Goal: Task Accomplishment & Management: Manage account settings

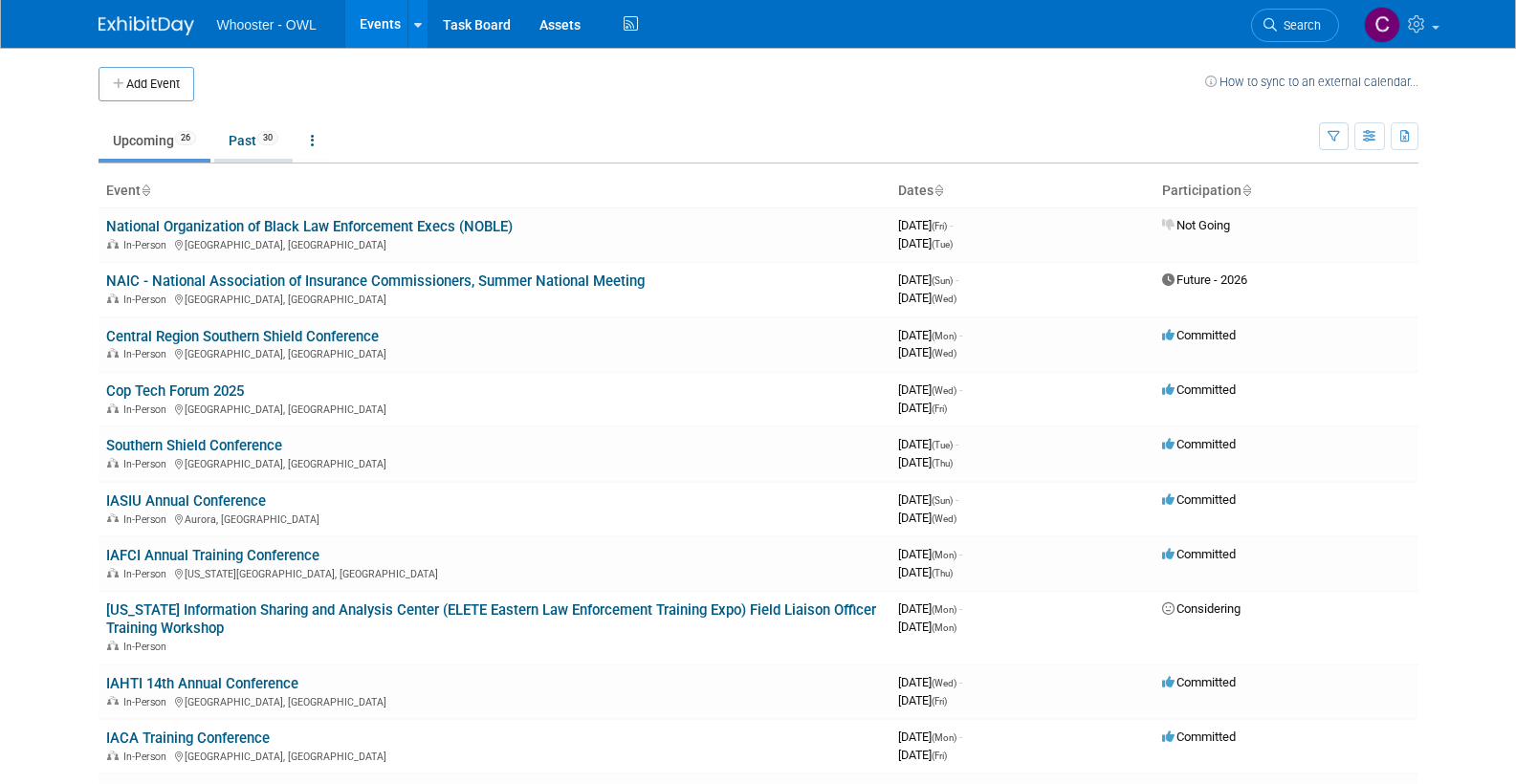
click at [253, 142] on link "Past 30" at bounding box center [253, 141] width 78 height 36
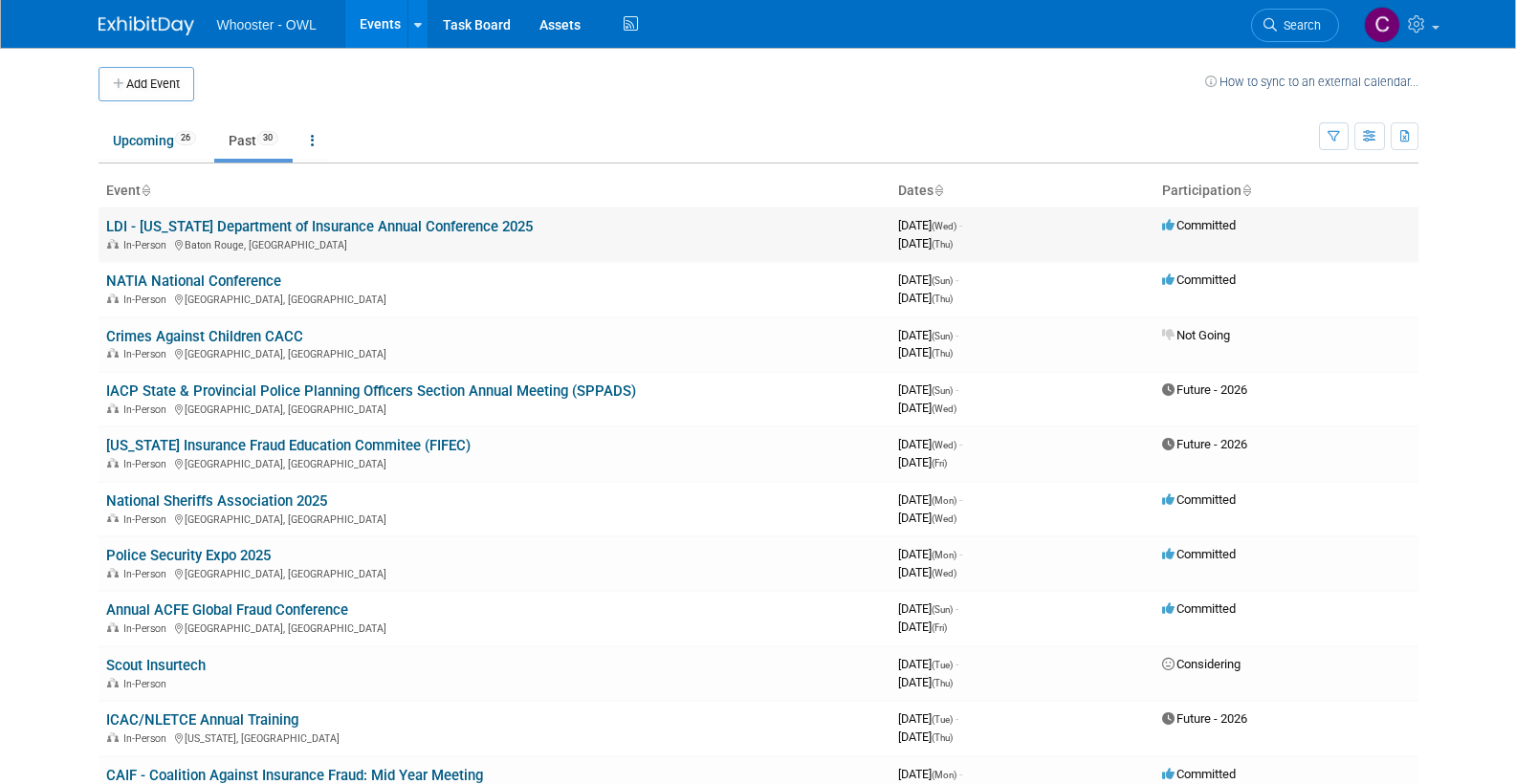
click at [274, 219] on link "LDI - [US_STATE] Department of Insurance Annual Conference 2025" at bounding box center [319, 227] width 427 height 17
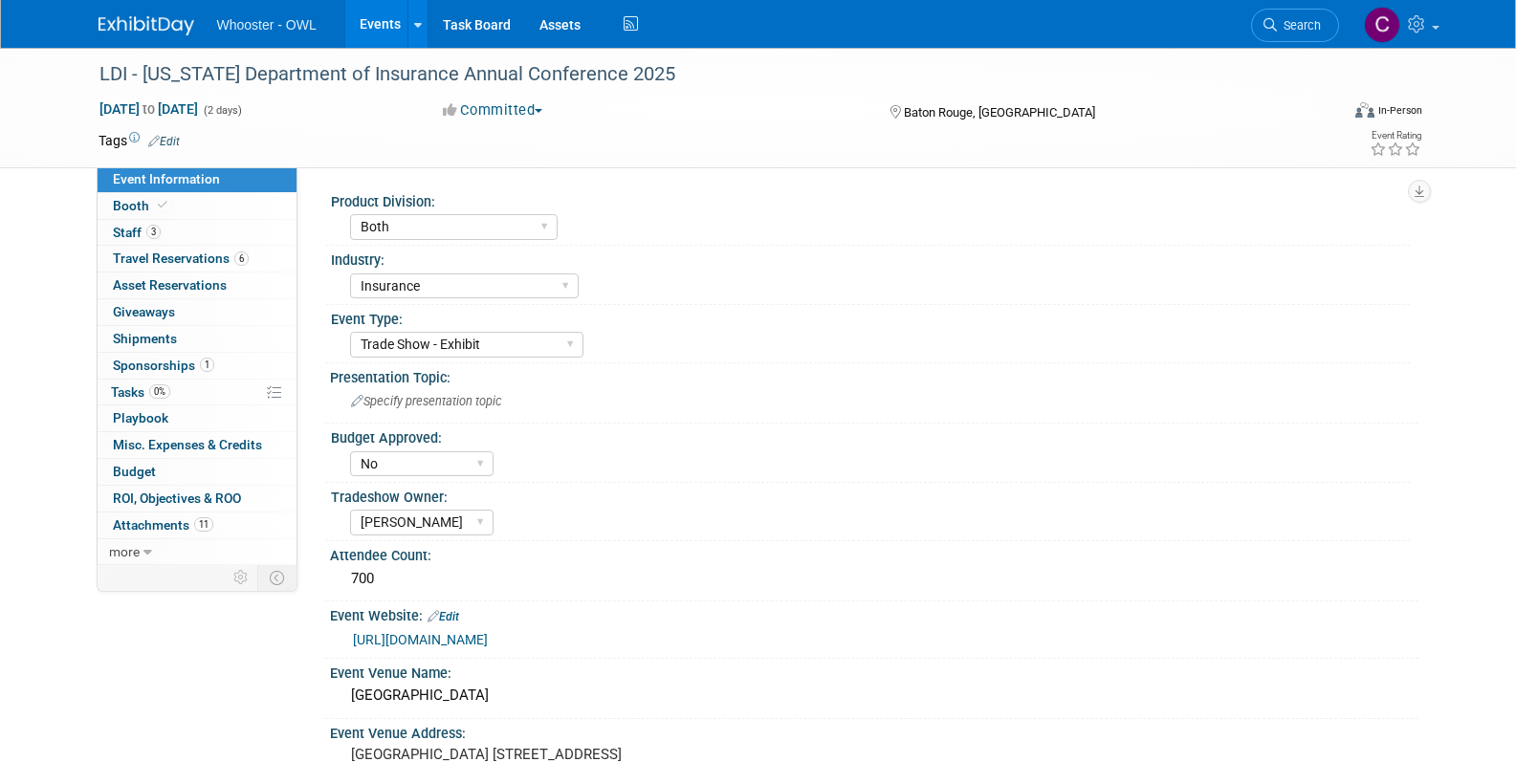
select select "Both"
select select "Insurance"
select select "Trade Show - Exhibit"
select select "No"
select select "Clare Southcombe"
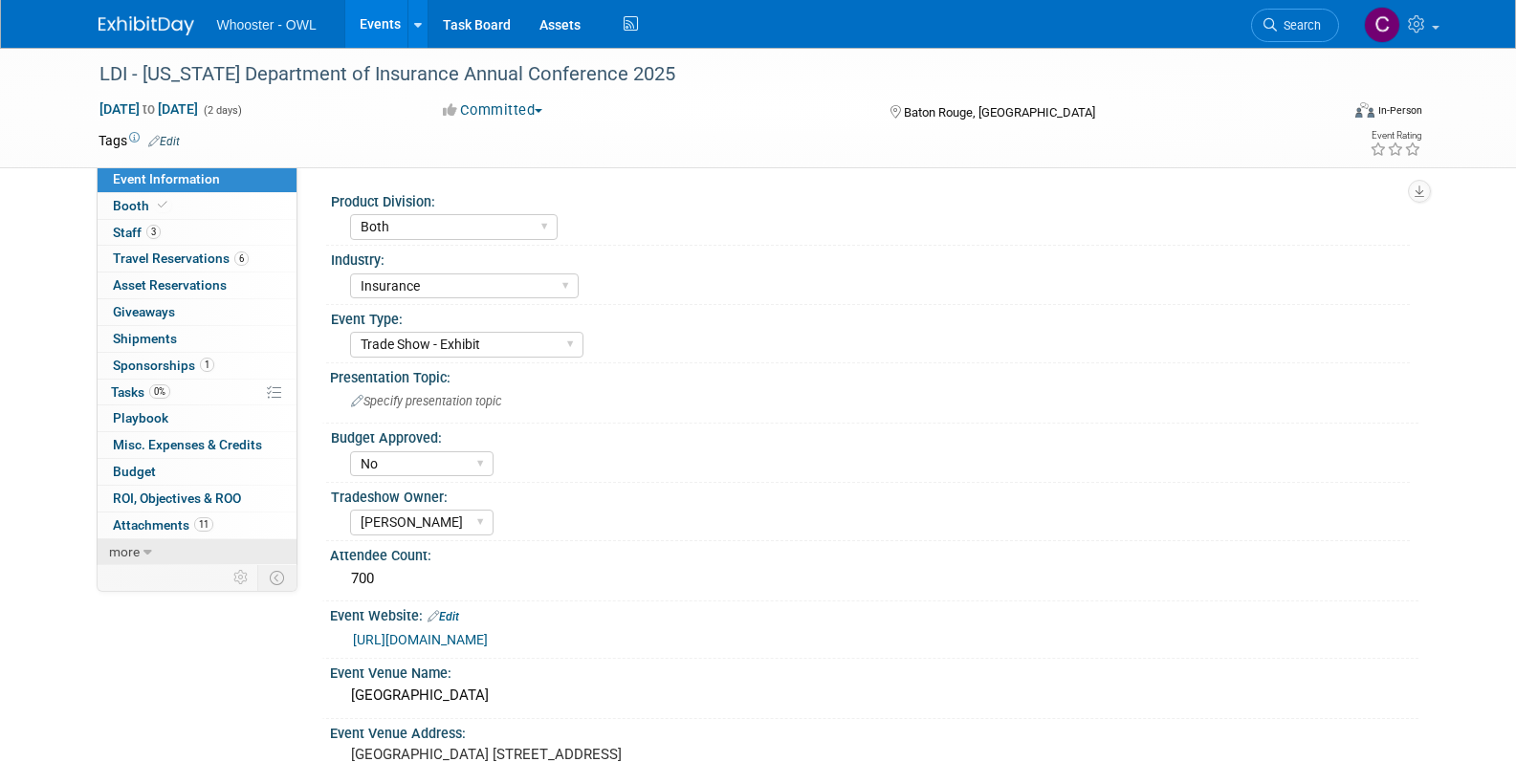
click at [127, 544] on span "more" at bounding box center [124, 552] width 31 height 15
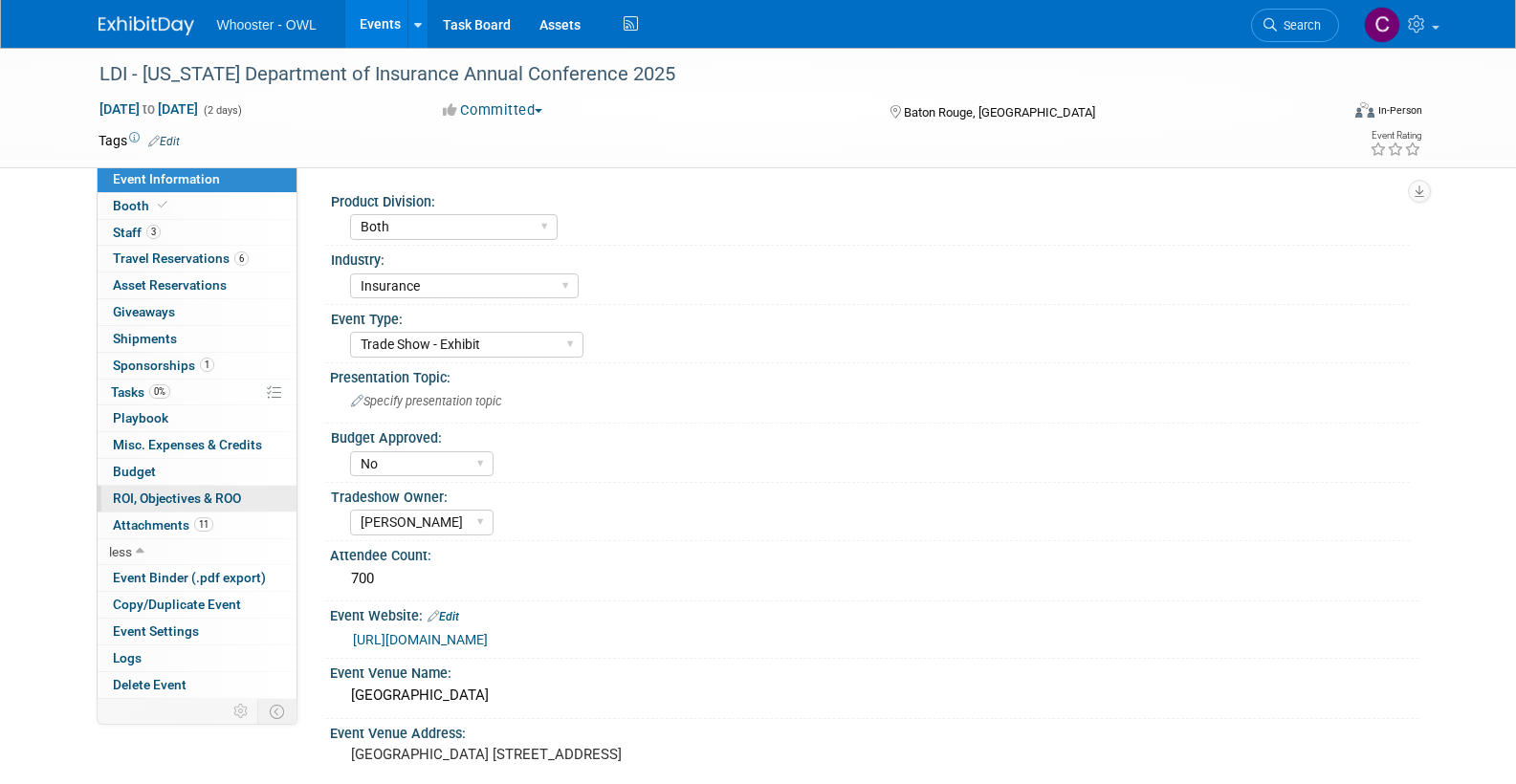
click at [158, 490] on span "ROI, Objectives & ROO 0" at bounding box center [177, 498] width 128 height 15
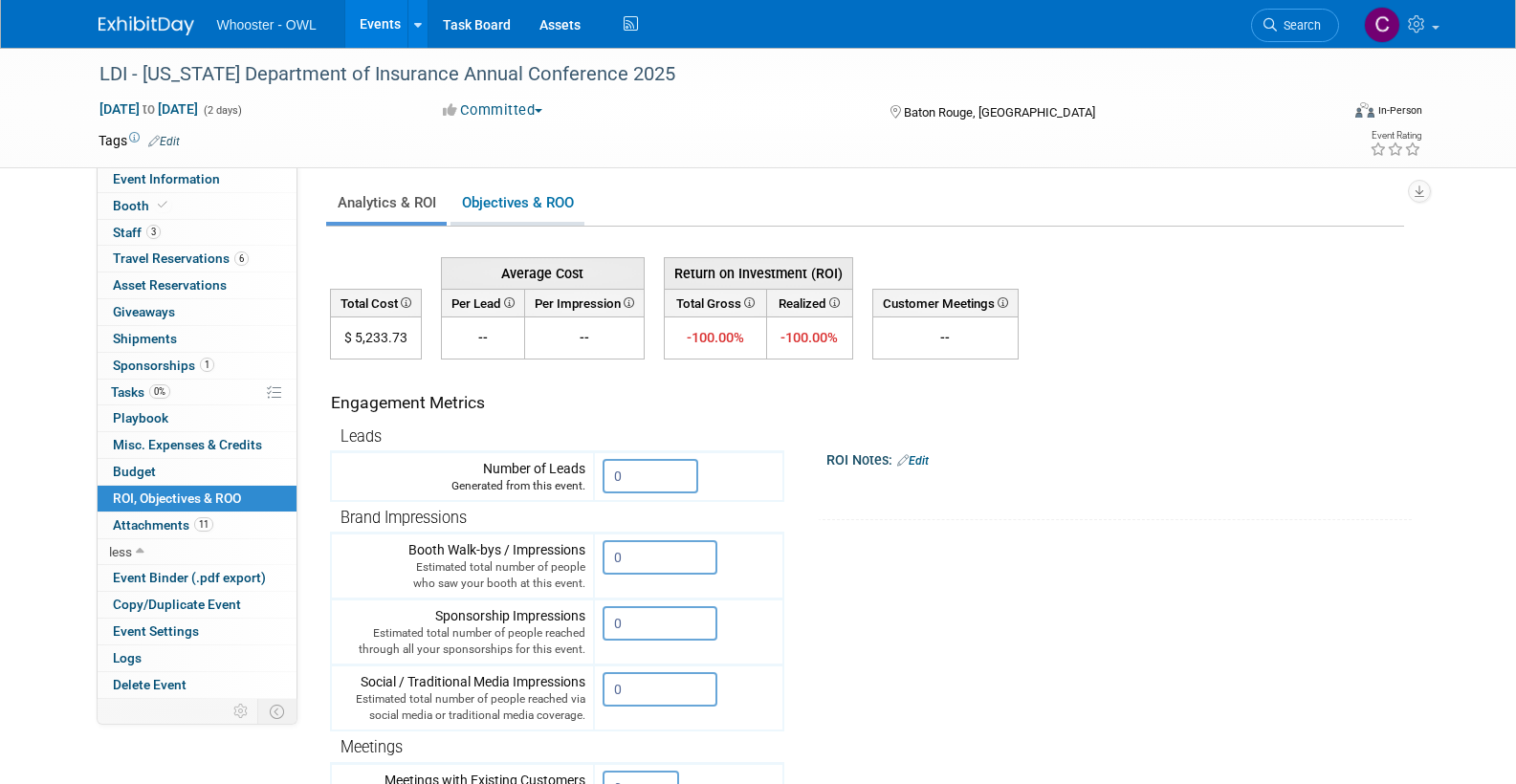
scroll to position [1, 0]
click at [506, 206] on link "Objectives & ROO 0" at bounding box center [517, 204] width 134 height 37
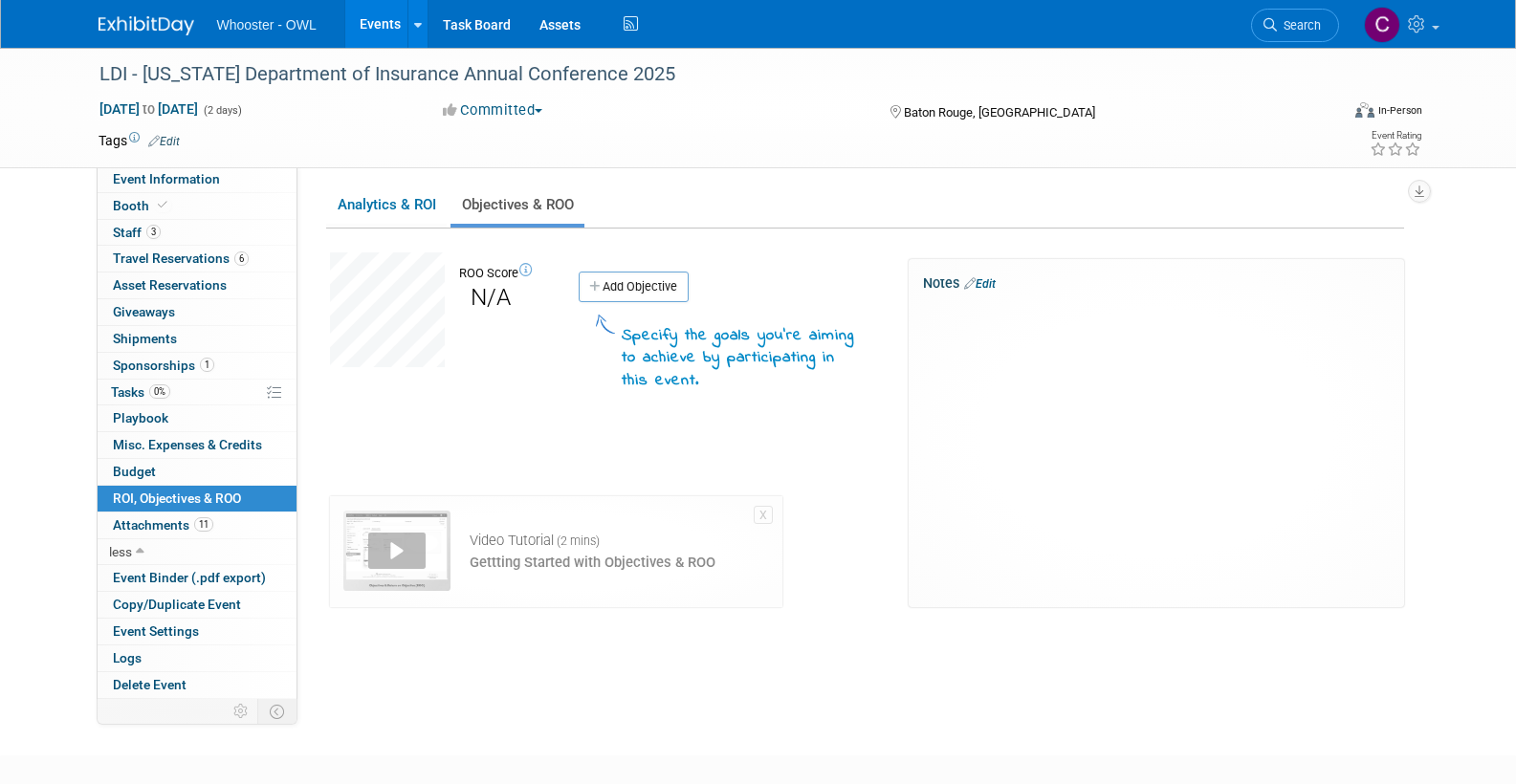
scroll to position [0, 2]
click at [930, 305] on div at bounding box center [1156, 312] width 463 height 19
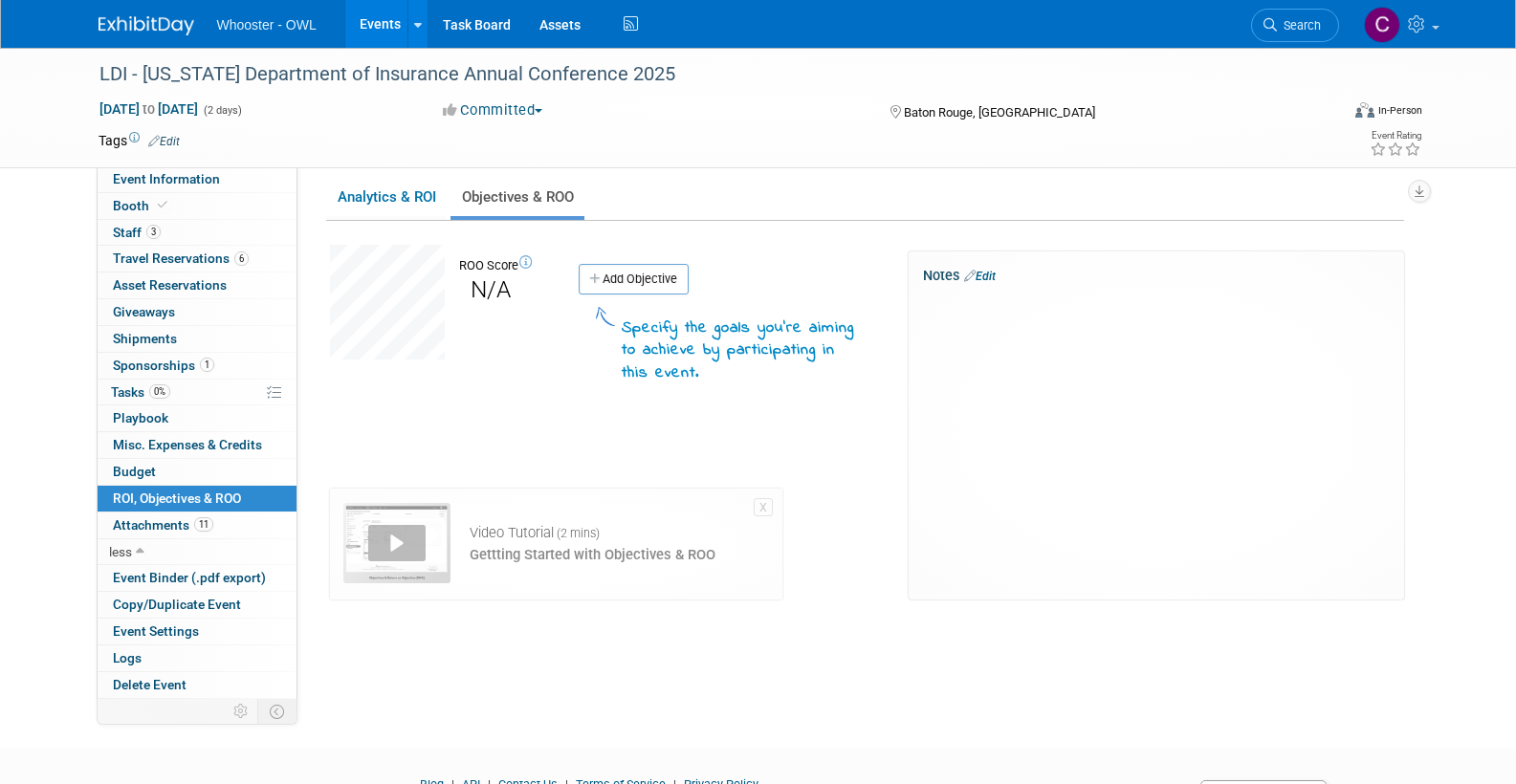
click at [987, 274] on link "Edit" at bounding box center [979, 276] width 32 height 13
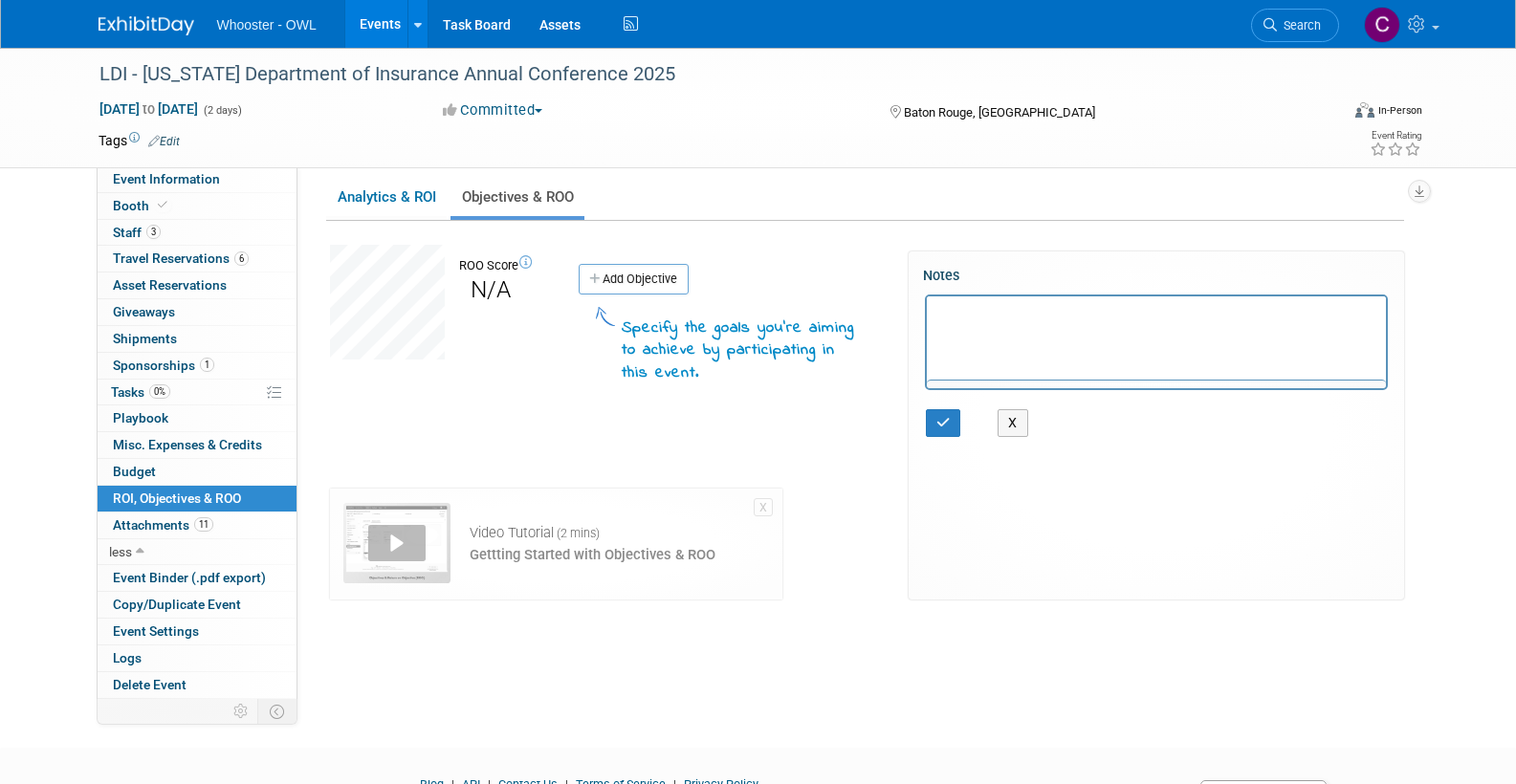
scroll to position [0, 0]
click at [936, 422] on icon "button" at bounding box center [943, 423] width 14 height 13
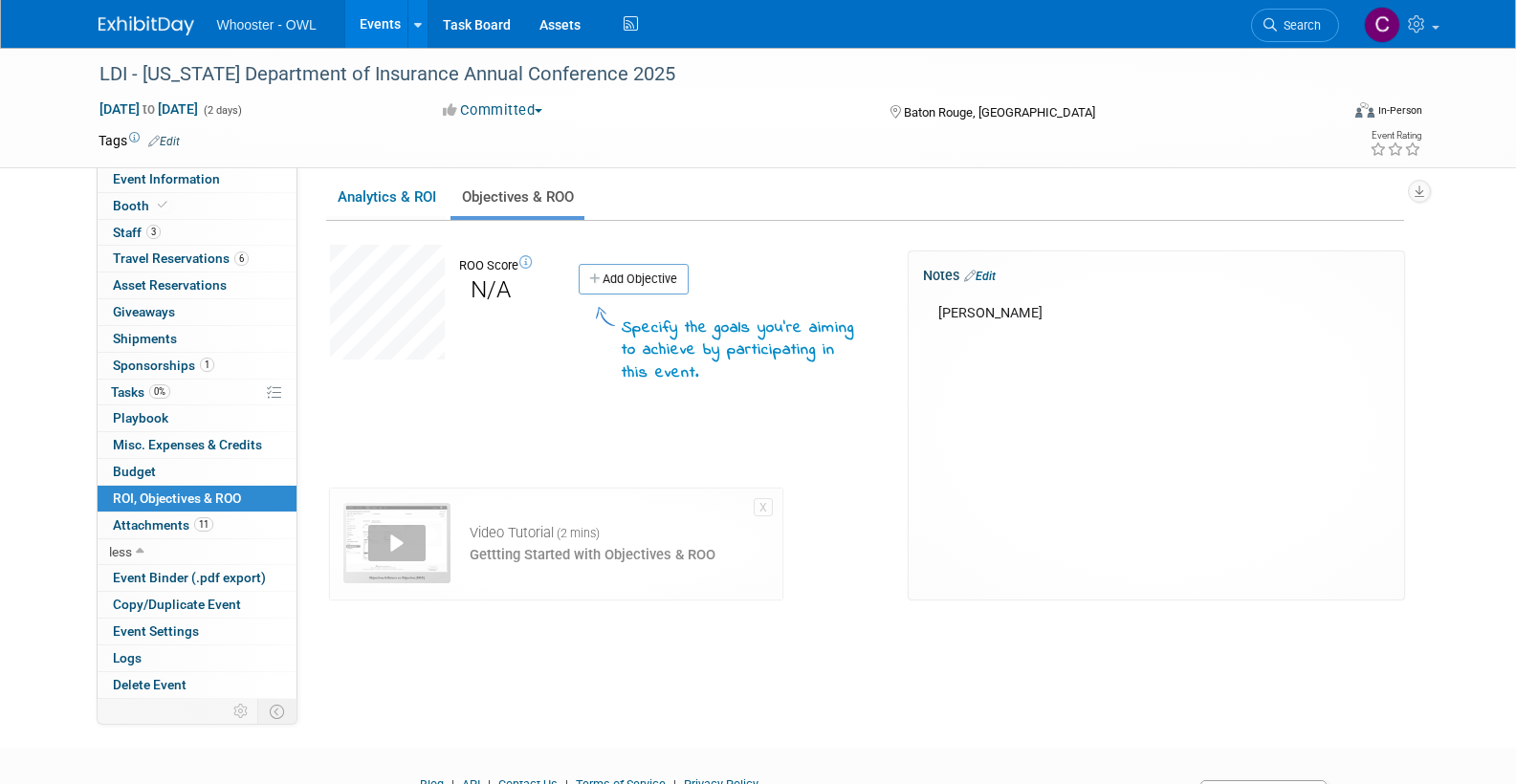
click at [376, 21] on link "Events" at bounding box center [380, 24] width 70 height 48
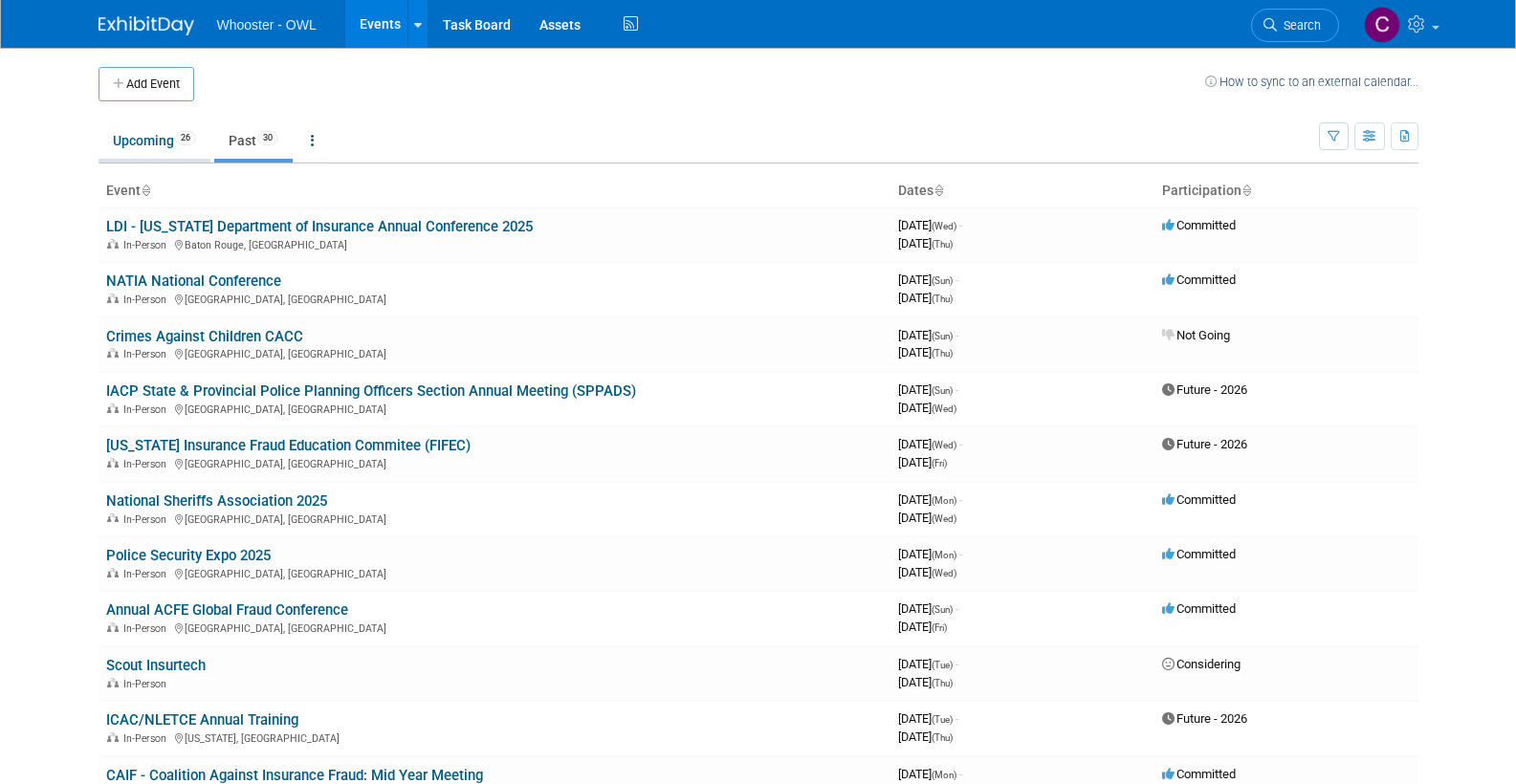
click at [140, 132] on link "Upcoming 26" at bounding box center [154, 141] width 112 height 36
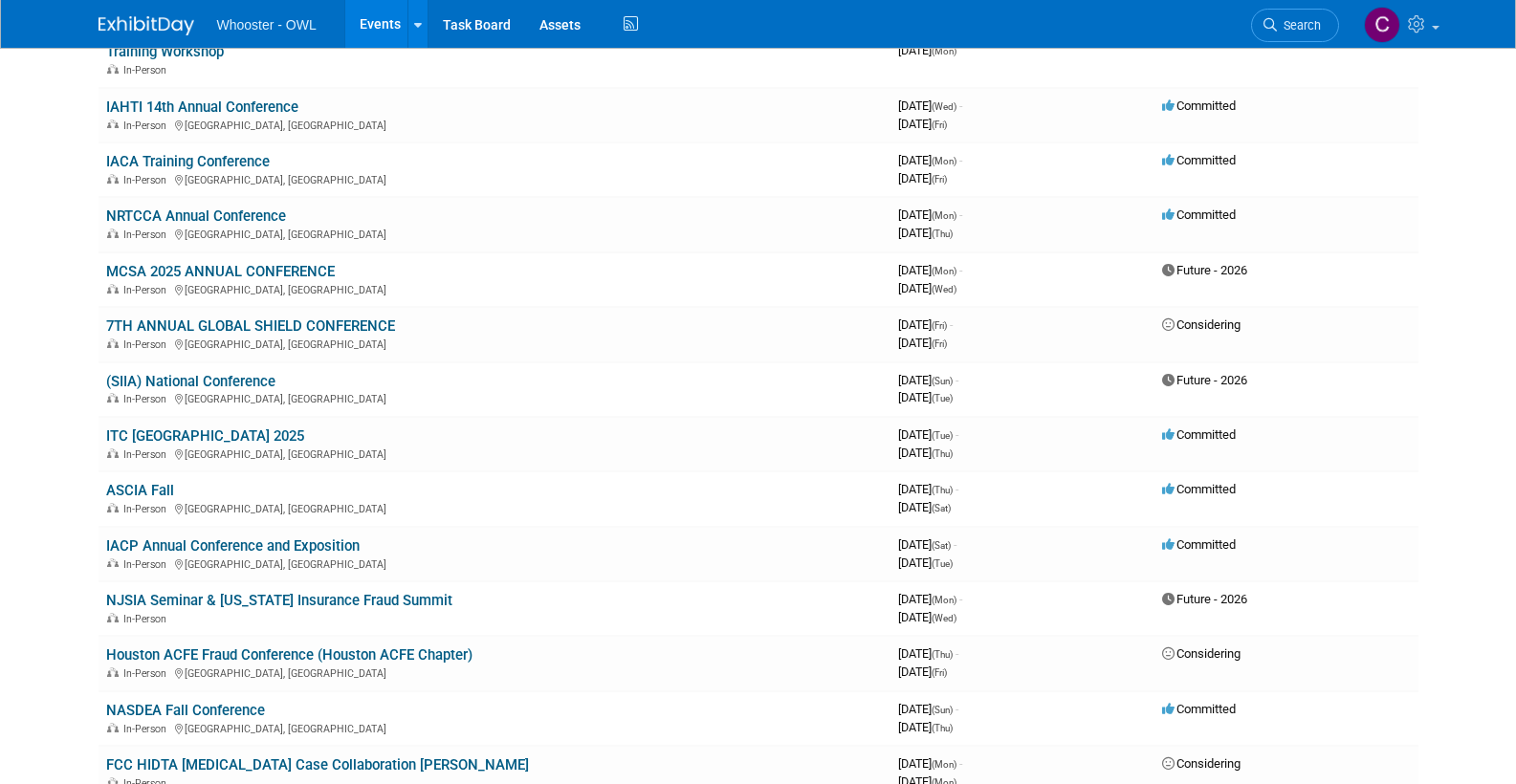
scroll to position [578, 0]
click at [165, 425] on link "ITC [GEOGRAPHIC_DATA] 2025" at bounding box center [205, 434] width 198 height 17
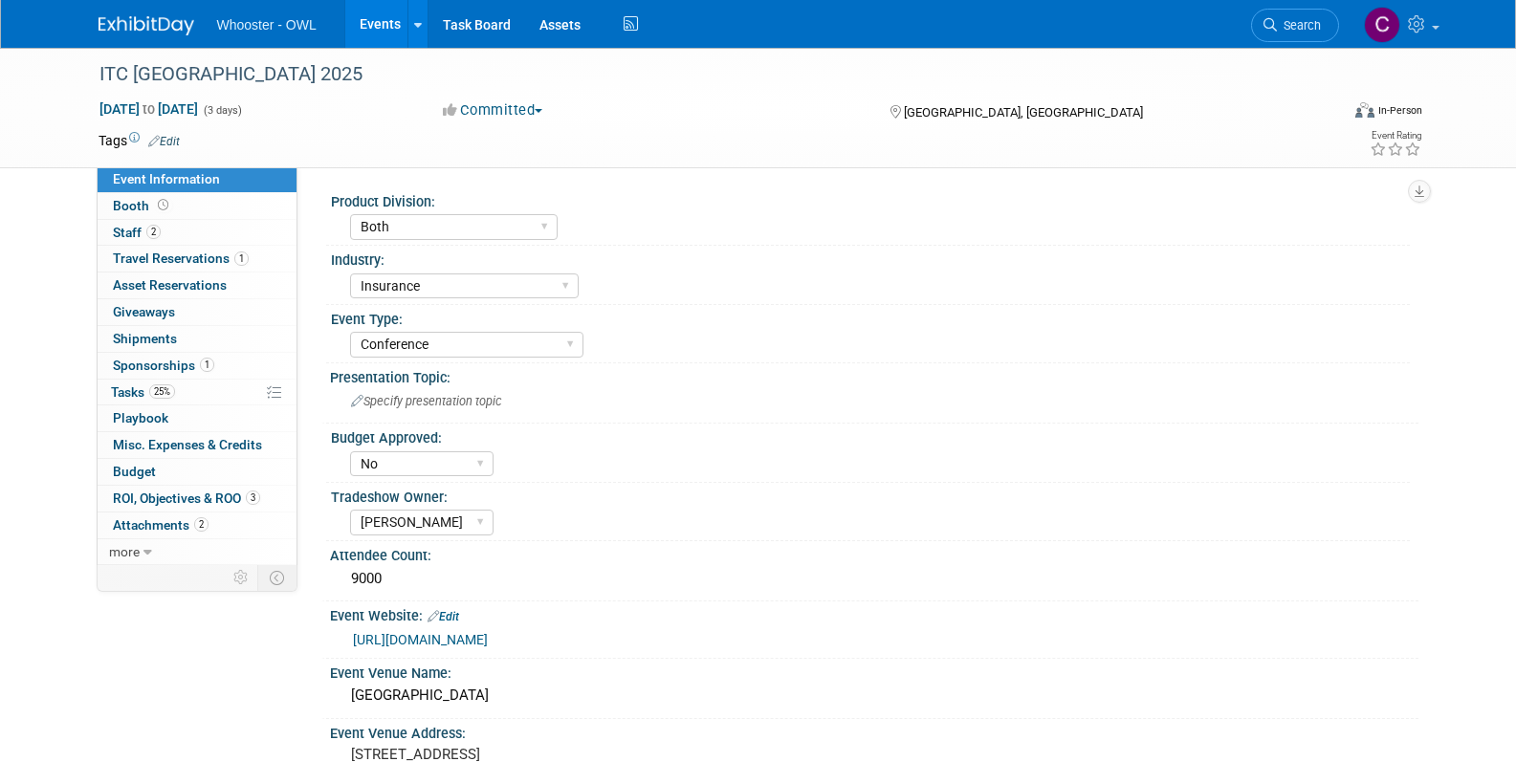
select select "Both"
select select "Insurance"
select select "Conference"
select select "No"
select select "[PERSON_NAME]"
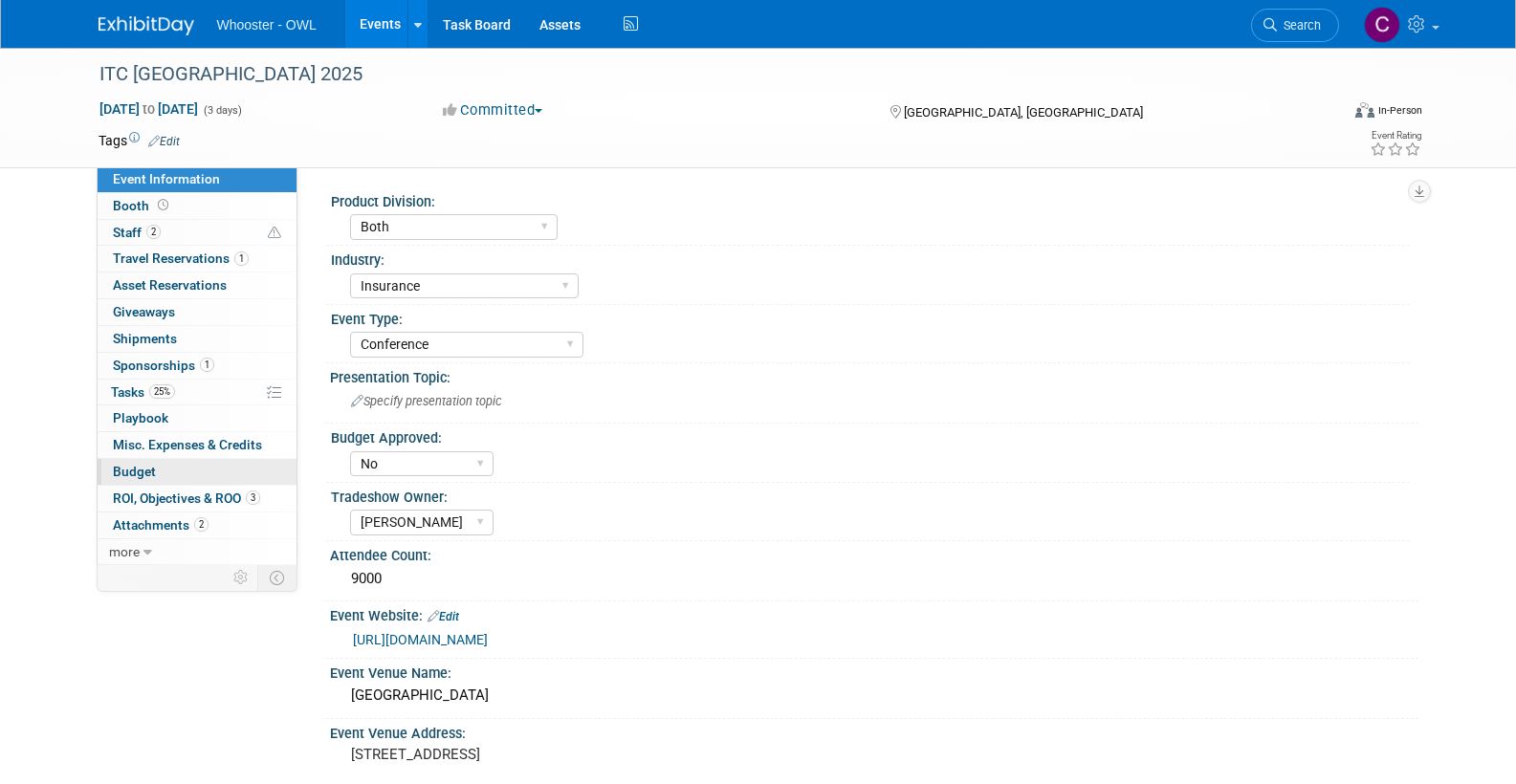
drag, startPoint x: 127, startPoint y: 459, endPoint x: 229, endPoint y: 458, distance: 102.0
click at [127, 464] on span "Budget" at bounding box center [134, 471] width 43 height 15
